Goal: Task Accomplishment & Management: Use online tool/utility

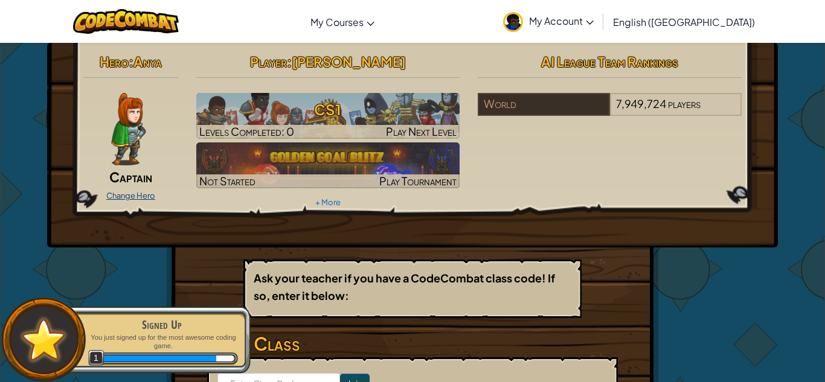
click at [131, 199] on link "Change Hero" at bounding box center [130, 196] width 49 height 10
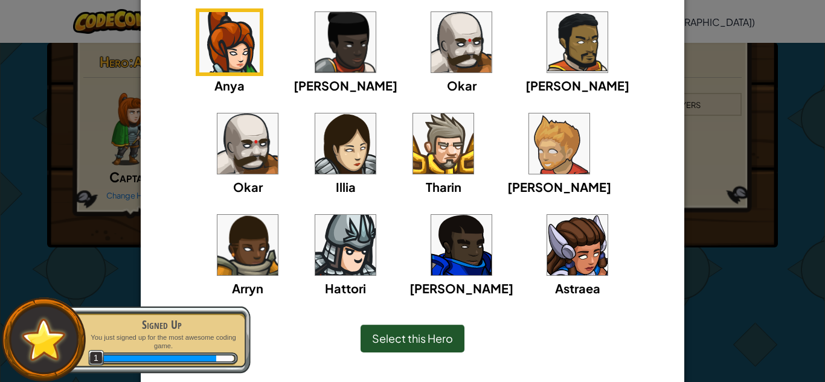
scroll to position [118, 0]
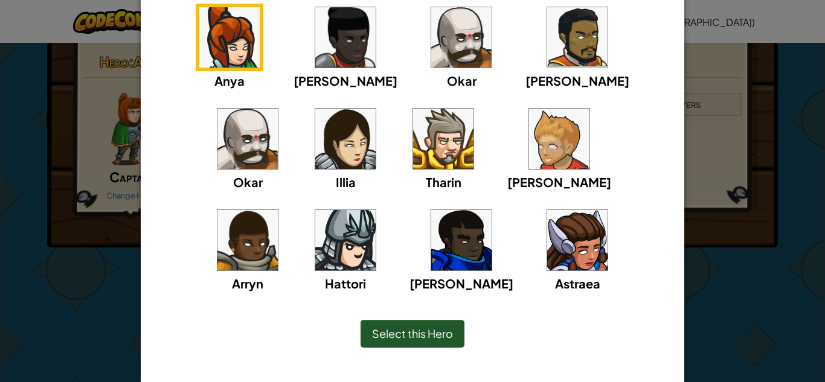
click at [413, 126] on img at bounding box center [443, 139] width 60 height 60
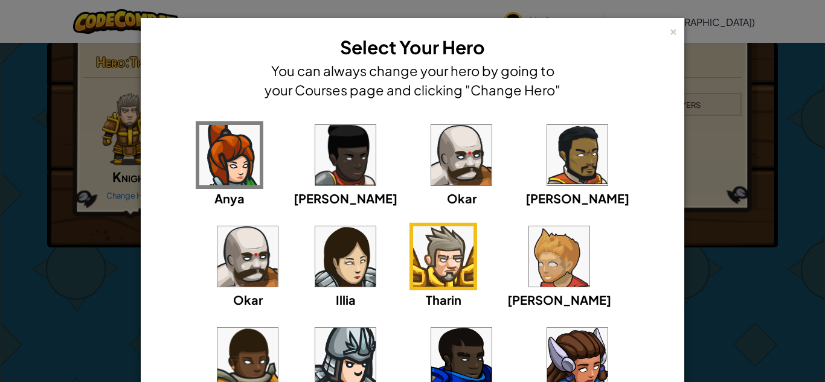
click at [529, 274] on img at bounding box center [559, 256] width 60 height 60
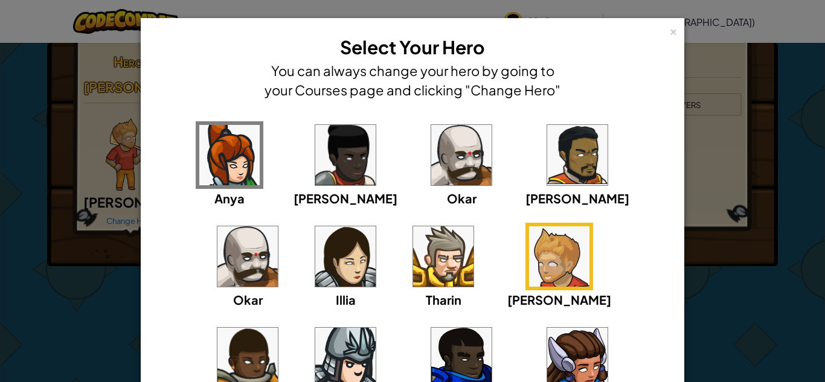
click at [545, 275] on div "[PERSON_NAME] [PERSON_NAME] [PERSON_NAME] Arryn [PERSON_NAME]" at bounding box center [412, 273] width 506 height 304
click at [278, 328] on img at bounding box center [247, 358] width 60 height 60
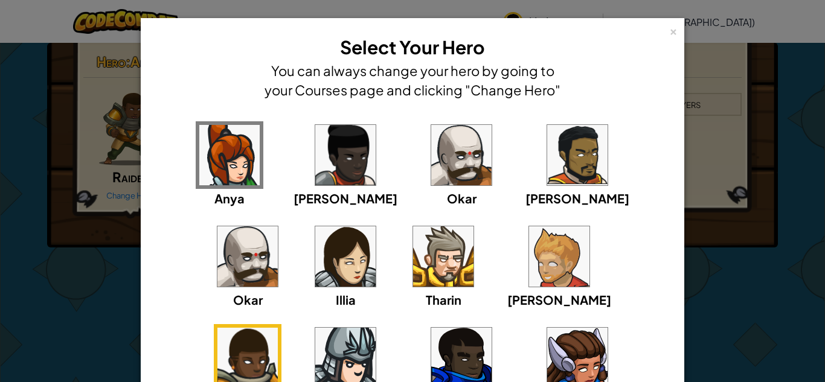
click at [376, 328] on img at bounding box center [345, 358] width 60 height 60
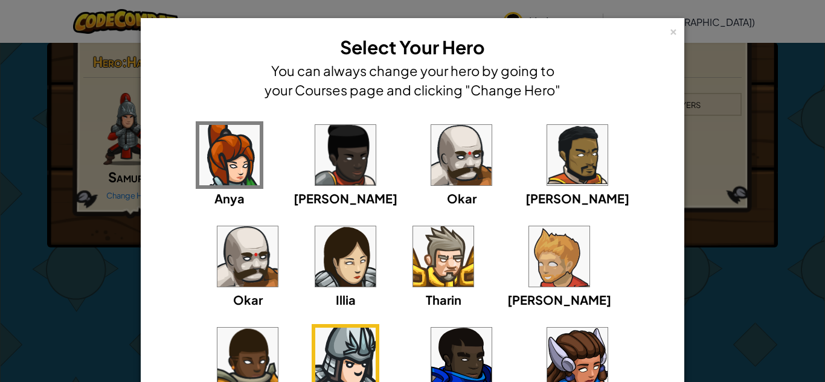
click at [547, 174] on img at bounding box center [577, 155] width 60 height 60
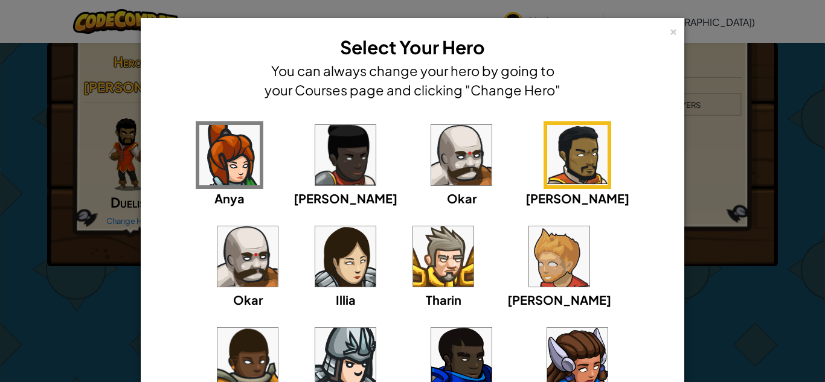
click at [668, 31] on div "× Select Your Hero You can always change your hero by going to your Courses pag…" at bounding box center [412, 67] width 530 height 85
click at [673, 33] on div "×" at bounding box center [673, 30] width 8 height 13
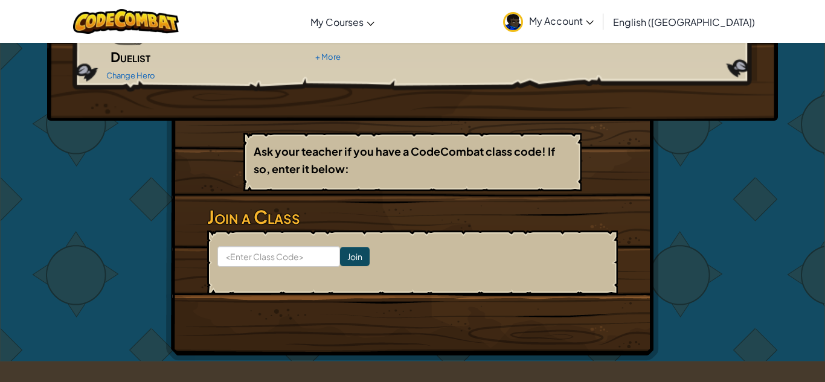
scroll to position [143, 0]
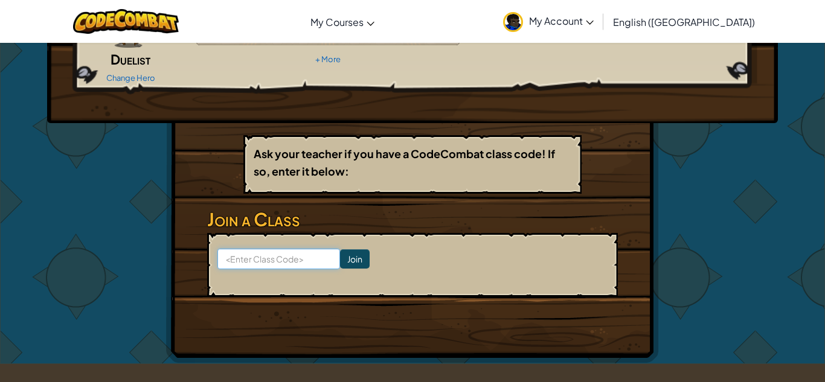
click at [276, 249] on input at bounding box center [278, 259] width 123 height 21
type input "name flag drop"
click input "Join" at bounding box center [355, 258] width 30 height 19
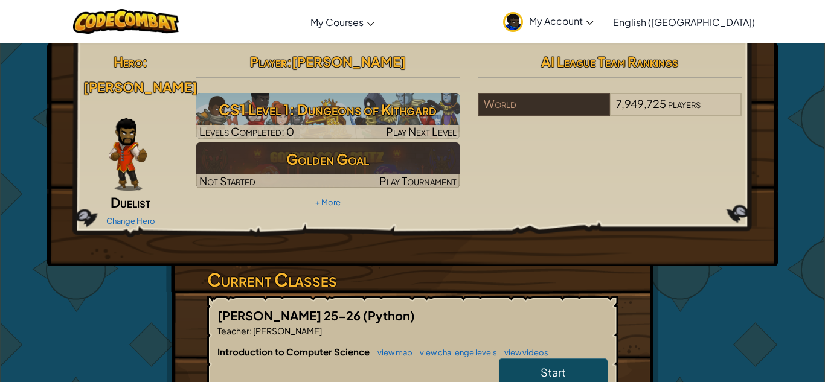
click at [532, 361] on link "Start" at bounding box center [553, 373] width 109 height 28
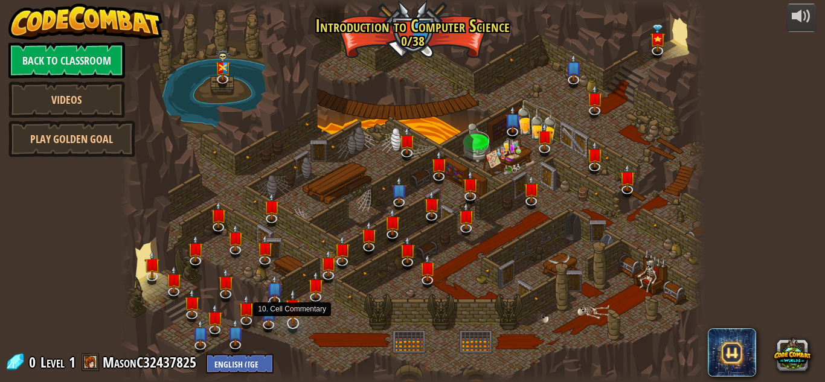
click at [287, 316] on img at bounding box center [293, 307] width 16 height 36
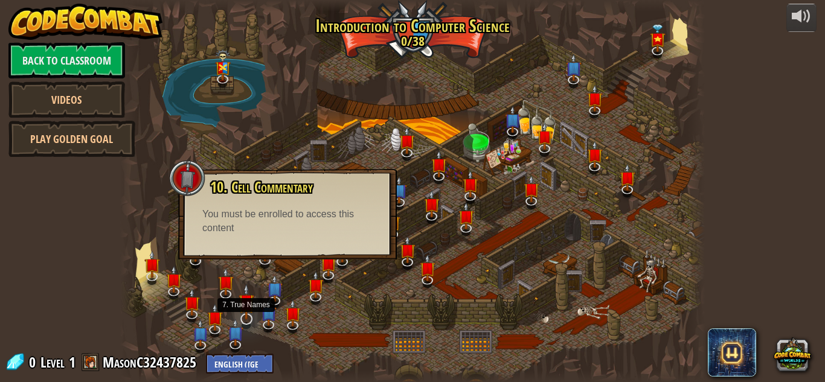
click at [240, 301] on img at bounding box center [246, 302] width 16 height 36
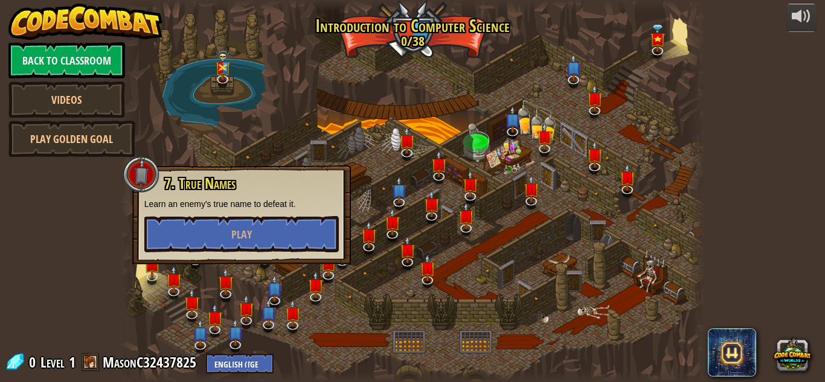
click at [232, 255] on div "7. True Names Learn an enemy's true name to defeat it. Play" at bounding box center [241, 214] width 219 height 99
click at [228, 235] on button "Play" at bounding box center [241, 234] width 194 height 36
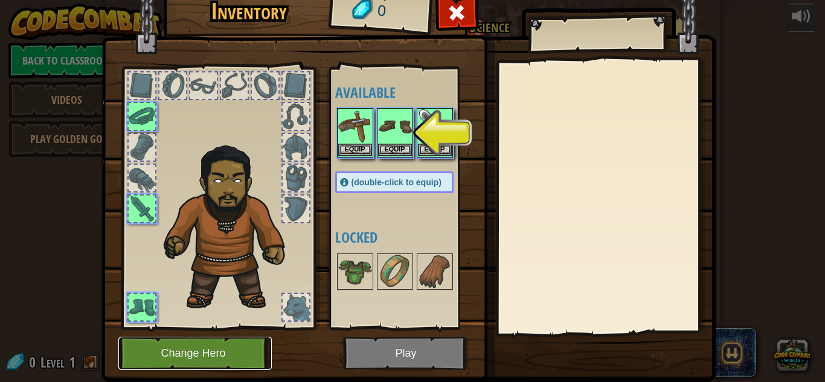
click at [231, 351] on button "Change Hero" at bounding box center [194, 353] width 153 height 33
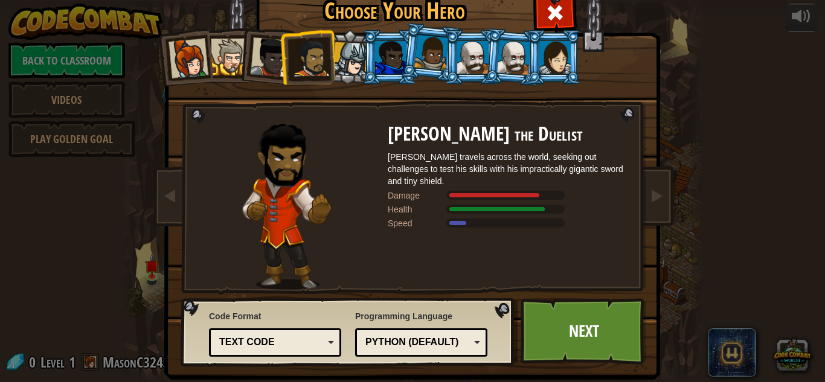
click at [340, 48] on div at bounding box center [350, 59] width 34 height 34
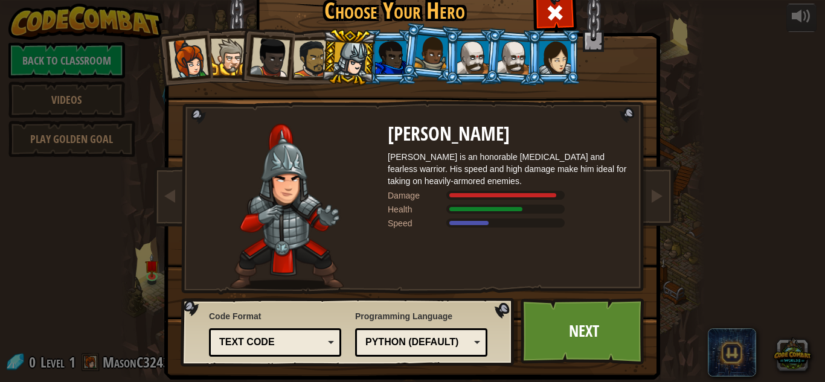
click at [482, 54] on div at bounding box center [472, 57] width 31 height 33
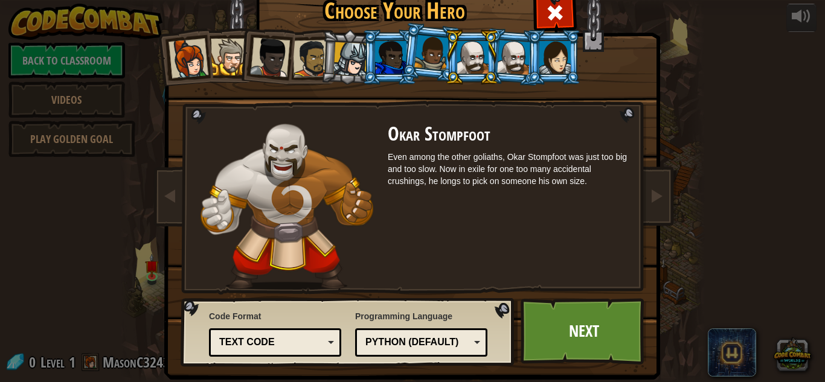
click at [347, 51] on div at bounding box center [350, 59] width 34 height 34
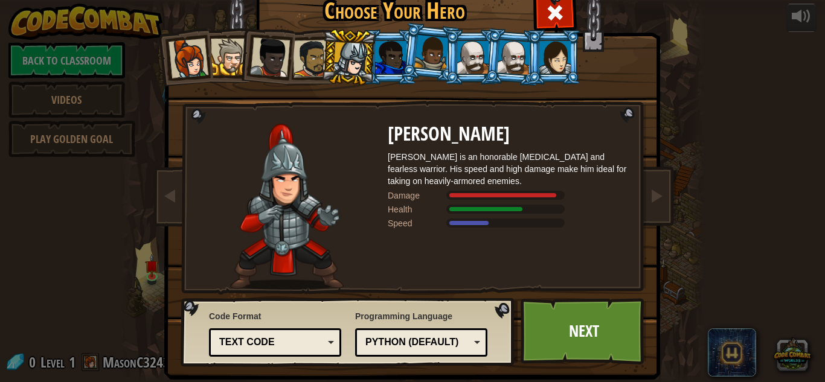
click at [220, 55] on div at bounding box center [229, 57] width 37 height 37
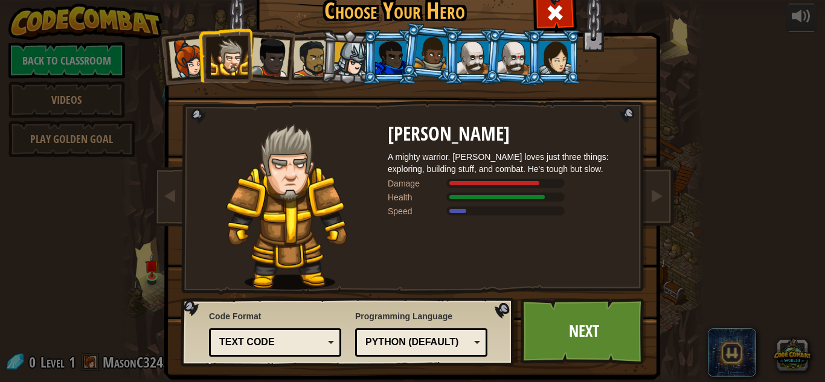
click at [394, 56] on div at bounding box center [390, 57] width 31 height 33
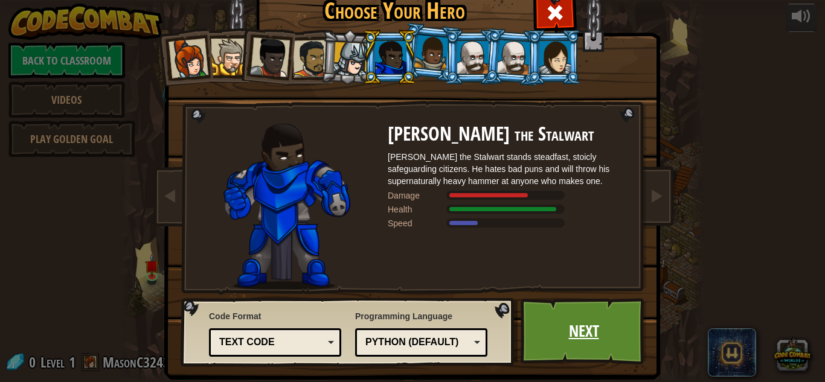
click at [616, 313] on link "Next" at bounding box center [583, 331] width 126 height 66
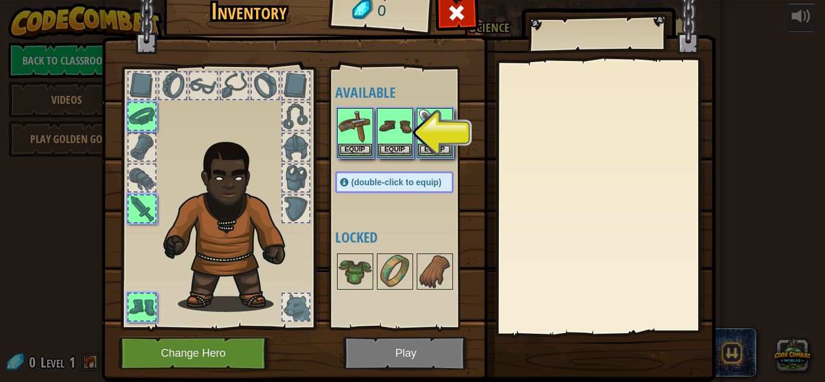
click at [406, 348] on img at bounding box center [408, 163] width 614 height 438
click at [359, 146] on button "Equip" at bounding box center [355, 149] width 34 height 13
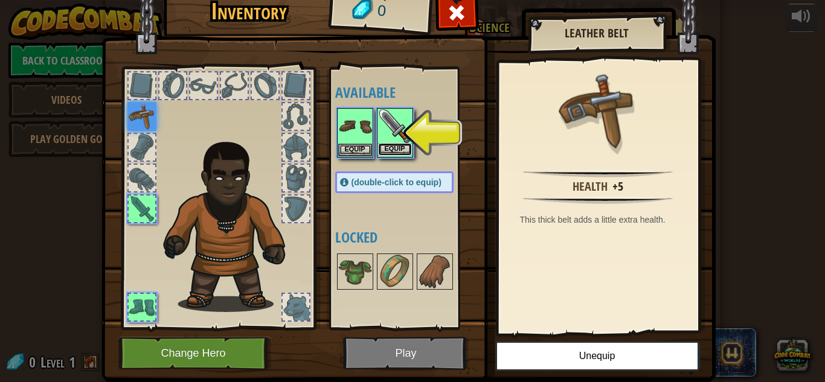
click at [385, 149] on button "Equip" at bounding box center [395, 149] width 34 height 13
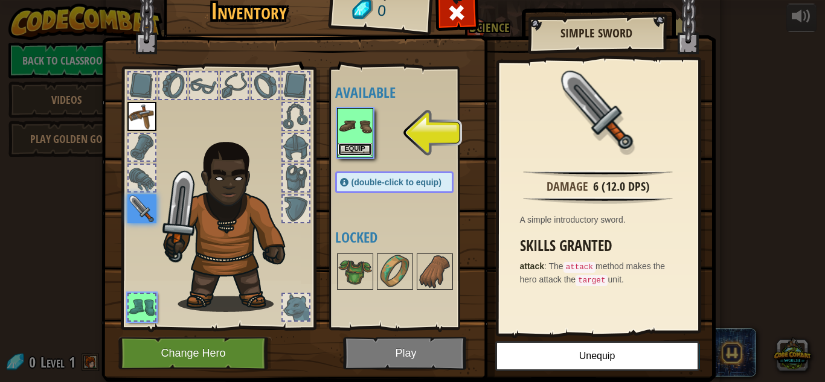
click at [357, 144] on button "Equip" at bounding box center [355, 149] width 34 height 13
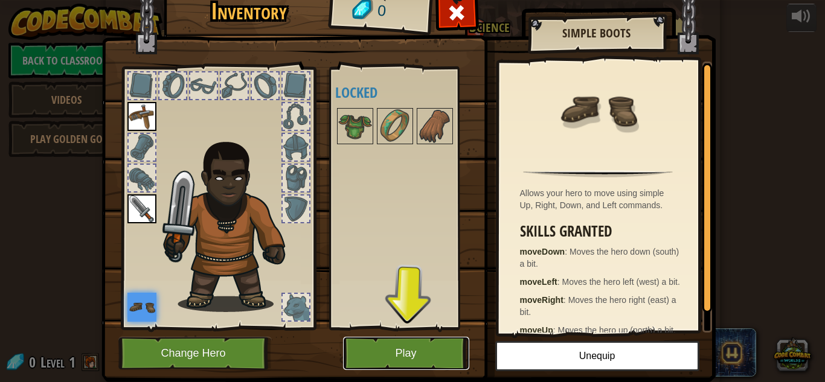
click at [373, 344] on button "Play" at bounding box center [406, 353] width 126 height 33
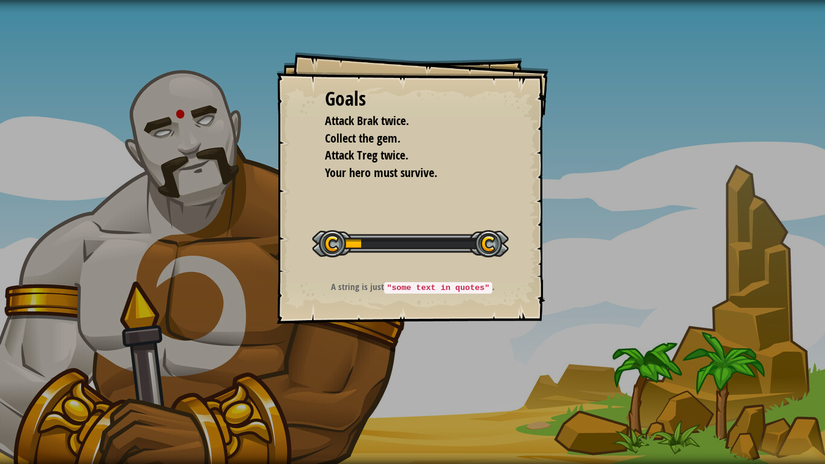
click at [455, 321] on div "Goals Attack Brak twice. Collect the gem. Attack Treg twice. Your hero must sur…" at bounding box center [412, 188] width 272 height 272
click at [444, 283] on code ""some text in quotes"" at bounding box center [437, 287] width 107 height 11
click at [450, 276] on div "Goals Attack Brak twice. Collect the gem. Attack Treg twice. Your hero must sur…" at bounding box center [412, 188] width 272 height 272
click at [443, 325] on div "Goals Attack Brak twice. Collect the gem. Attack Treg twice. Your hero must sur…" at bounding box center [412, 232] width 825 height 464
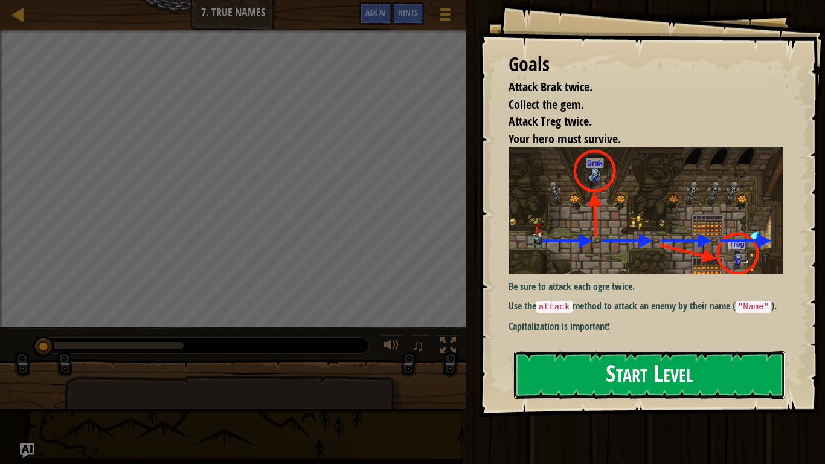
click at [642, 359] on button "Start Level" at bounding box center [649, 375] width 271 height 48
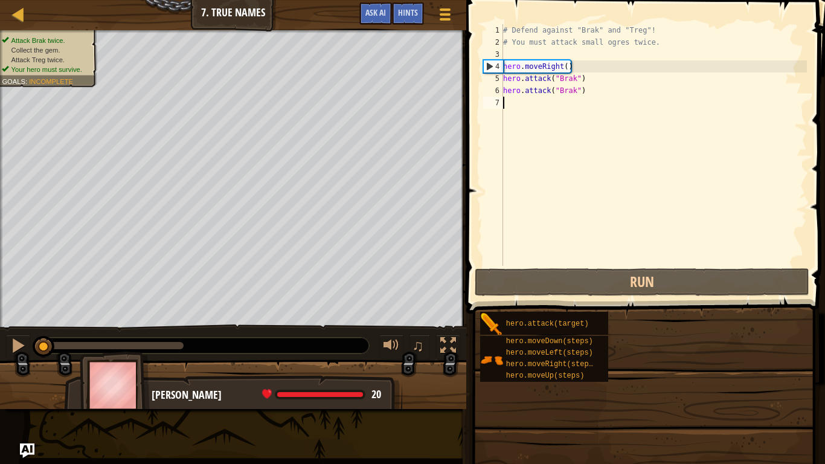
click at [642, 359] on div "hero.attack(target) hero.moveDown(steps) hero.moveLeft(steps) hero.moveRight(st…" at bounding box center [647, 346] width 337 height 71
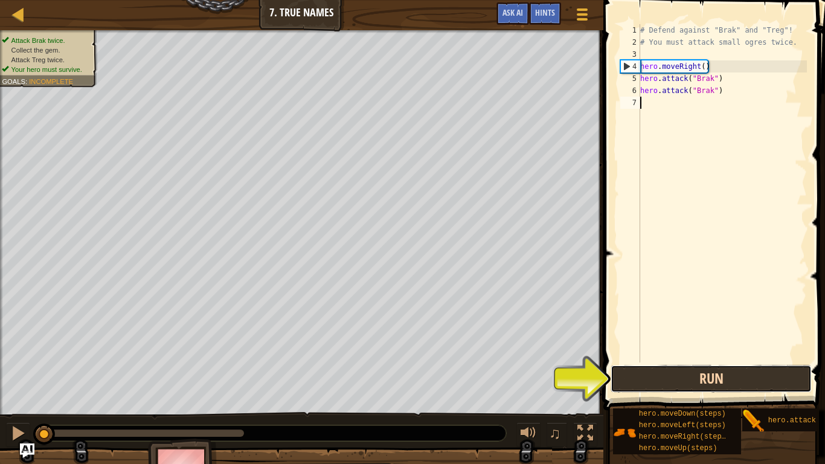
click at [635, 382] on button "Run" at bounding box center [710, 379] width 201 height 28
click at [635, 382] on button "Running" at bounding box center [710, 379] width 201 height 28
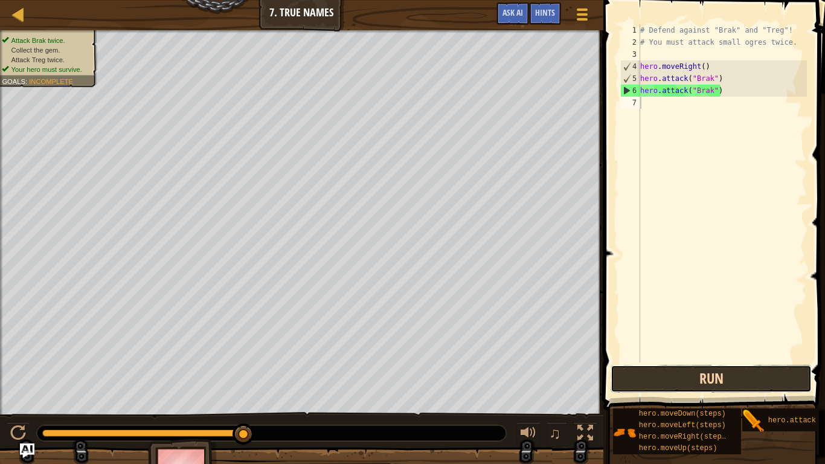
click at [700, 374] on button "Run" at bounding box center [710, 379] width 201 height 28
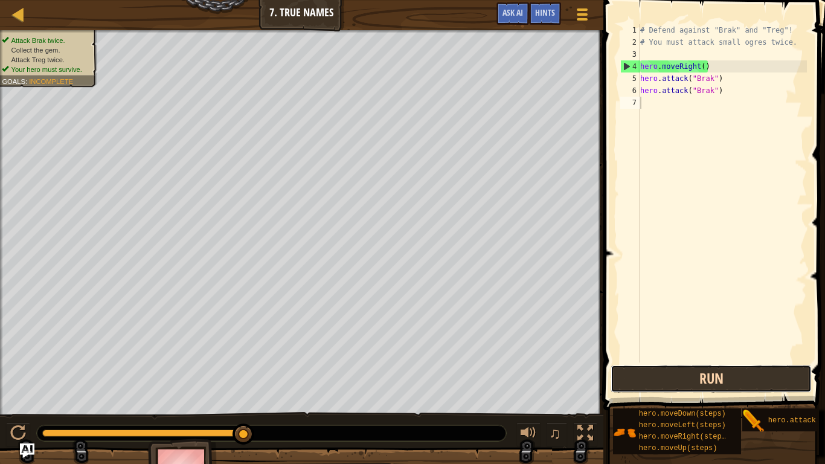
click at [688, 381] on button "Run" at bounding box center [710, 379] width 201 height 28
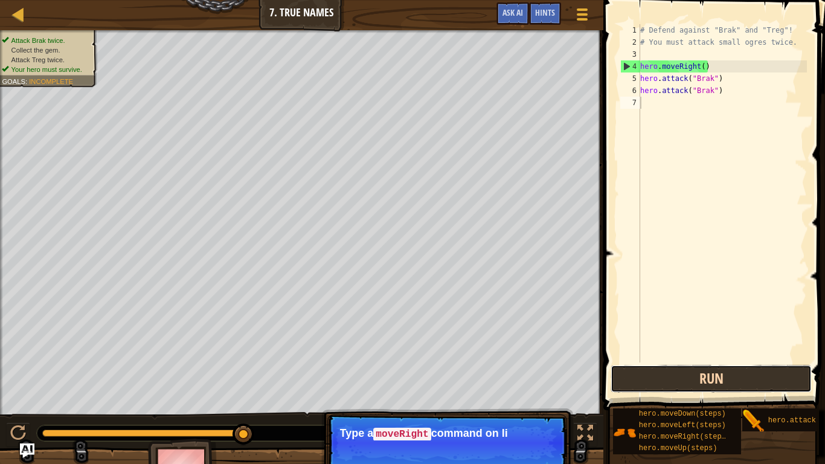
click at [720, 367] on button "Run" at bounding box center [710, 379] width 201 height 28
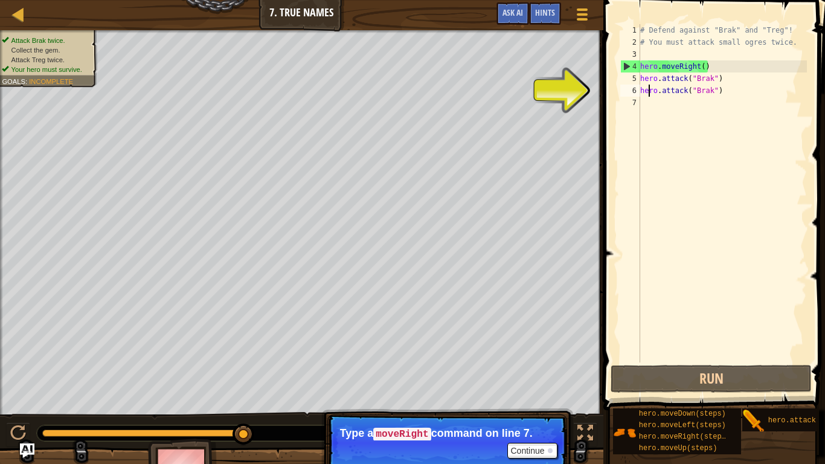
click at [647, 91] on div "# Defend against "Brak" and "Treg"! # You must attack small ogres twice. hero .…" at bounding box center [722, 205] width 169 height 362
drag, startPoint x: 657, startPoint y: 92, endPoint x: 732, endPoint y: 88, distance: 75.6
click at [732, 88] on div "# Defend against "Brak" and "Treg"! # You must attack small ogres twice. hero .…" at bounding box center [722, 205] width 169 height 362
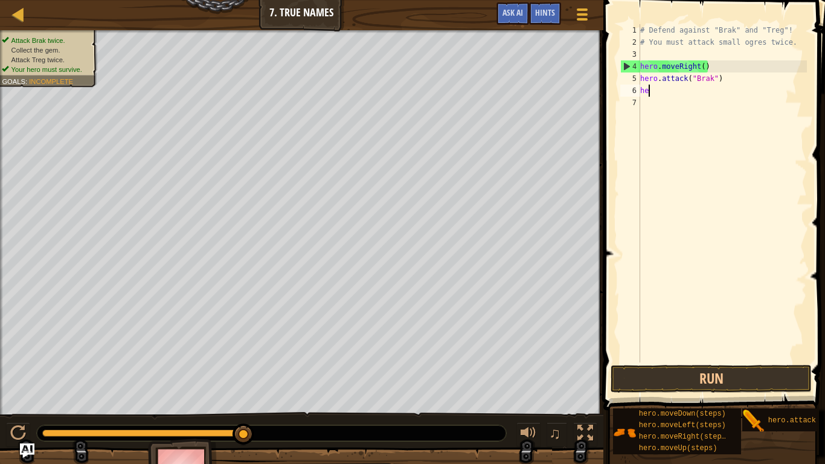
type textarea "h"
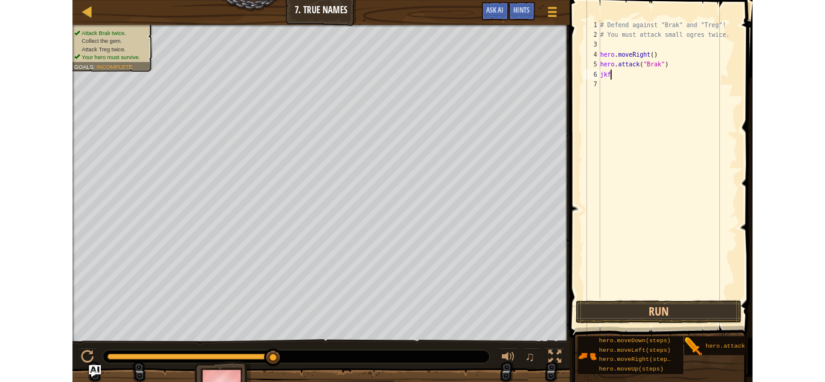
scroll to position [5, 2]
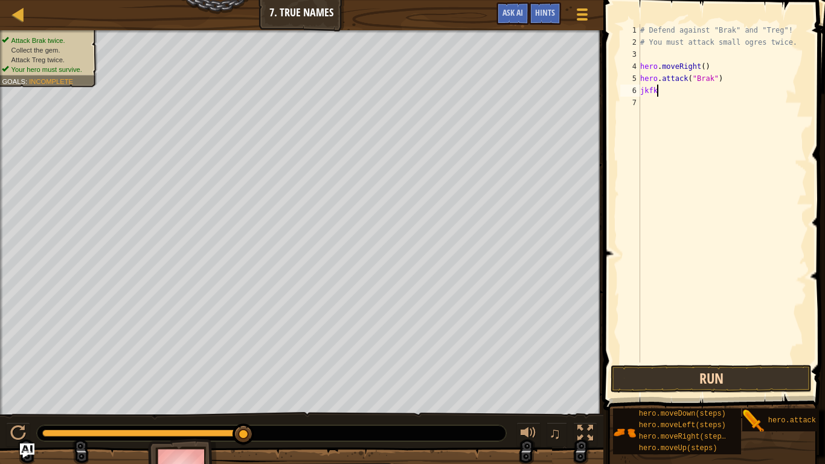
type textarea "jkfk"
click at [737, 374] on button "Run" at bounding box center [710, 379] width 201 height 28
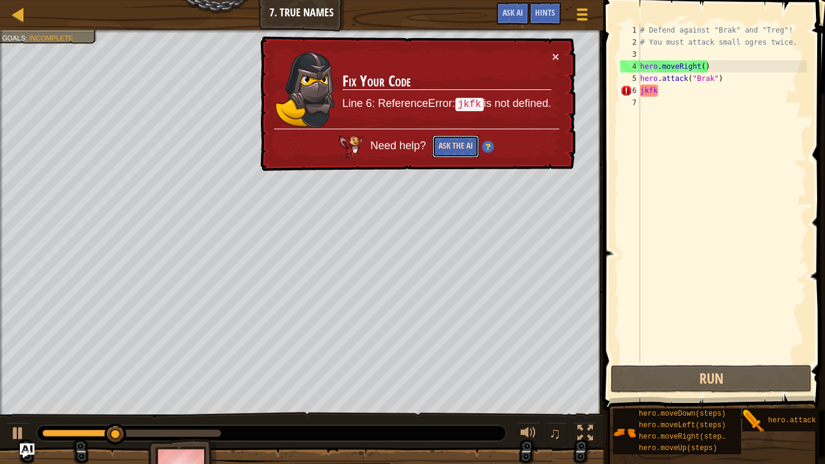
click at [453, 145] on button "Ask the AI" at bounding box center [455, 146] width 46 height 22
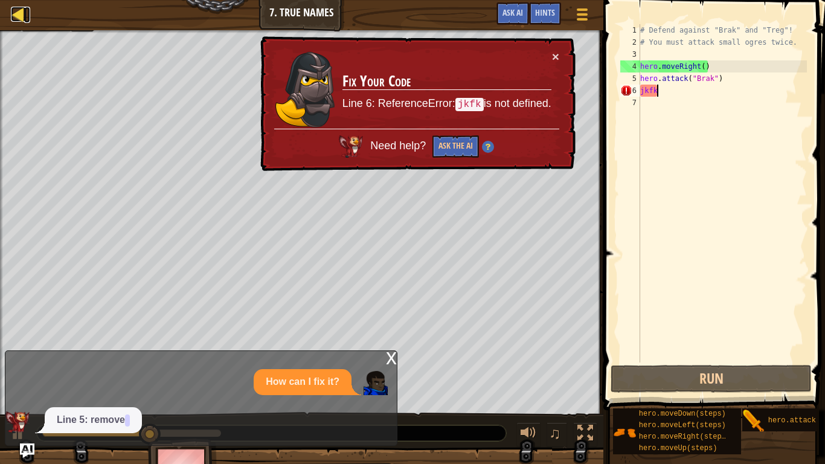
click at [18, 21] on div at bounding box center [18, 14] width 15 height 15
